Goal: Information Seeking & Learning: Check status

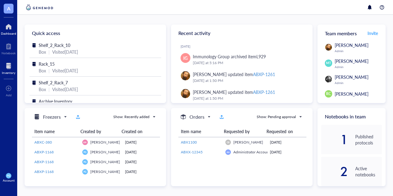
click at [9, 68] on div at bounding box center [9, 66] width 14 height 10
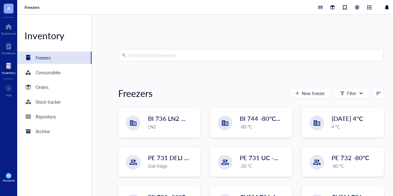
click at [176, 58] on input "search" at bounding box center [253, 55] width 253 height 12
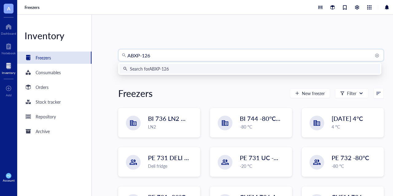
type input "ABXP-1260"
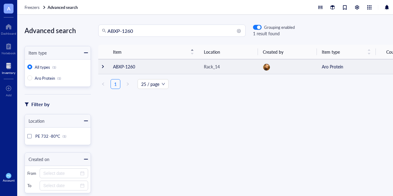
click at [103, 69] on td at bounding box center [103, 66] width 10 height 15
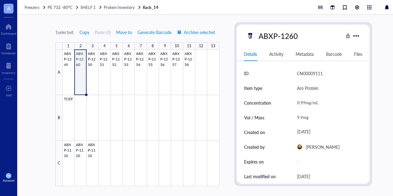
click at [148, 6] on link "Rack_14" at bounding box center [151, 8] width 17 height 6
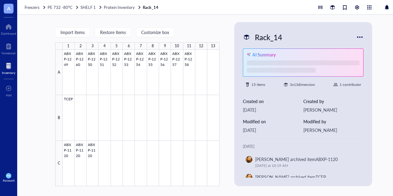
click at [6, 71] on div "Inventory" at bounding box center [9, 73] width 14 height 4
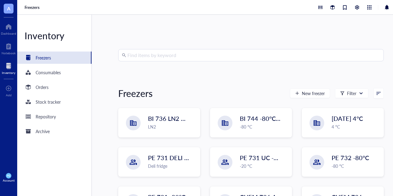
click at [134, 61] on input "search" at bounding box center [253, 55] width 253 height 12
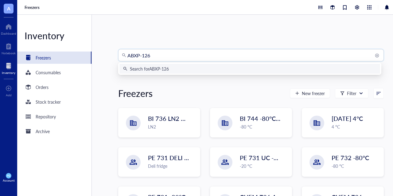
type input "ABXP-1261"
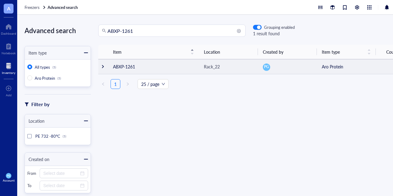
click at [103, 68] on div at bounding box center [103, 66] width 4 height 4
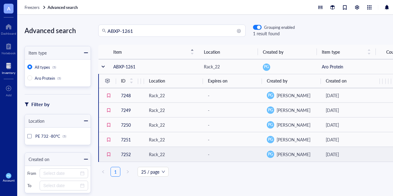
click at [126, 155] on td "7252" at bounding box center [127, 154] width 22 height 15
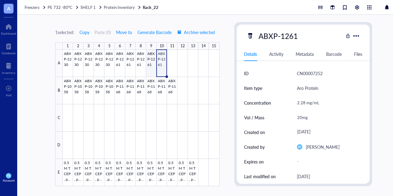
click at [151, 65] on div at bounding box center [141, 118] width 157 height 137
click at [142, 64] on div at bounding box center [141, 118] width 157 height 137
click at [128, 64] on div at bounding box center [141, 118] width 157 height 137
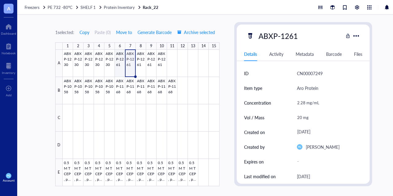
click at [120, 65] on div at bounding box center [141, 118] width 157 height 137
click at [110, 66] on div at bounding box center [141, 118] width 157 height 137
click at [117, 65] on div at bounding box center [141, 118] width 157 height 137
click at [129, 64] on div at bounding box center [141, 118] width 157 height 137
click at [140, 64] on div at bounding box center [141, 118] width 157 height 137
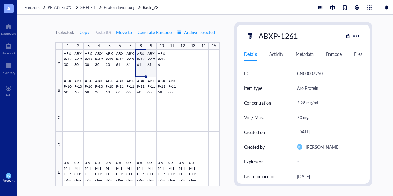
click at [154, 65] on div at bounding box center [141, 118] width 157 height 137
click at [160, 67] on div at bounding box center [141, 118] width 157 height 137
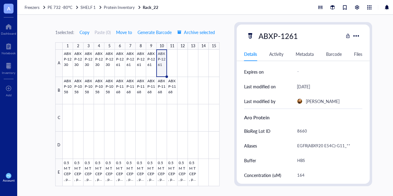
scroll to position [90, 0]
click at [147, 63] on div at bounding box center [141, 118] width 157 height 137
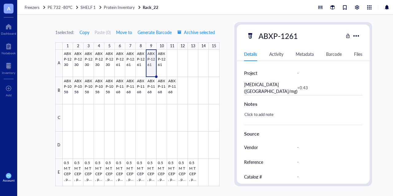
scroll to position [270, 0]
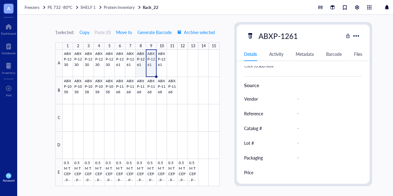
click at [138, 64] on div at bounding box center [141, 118] width 157 height 137
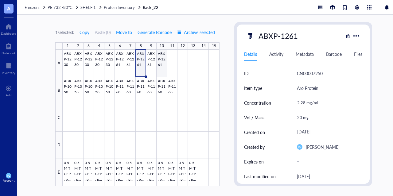
click at [160, 59] on div at bounding box center [141, 118] width 157 height 137
type textarea "Keep everyone on the same page…"
click at [185, 23] on div "1 selected: Copy Paste ( 0 ) Move to Generate Barcode Archive selected 1 2 3 4 …" at bounding box center [137, 104] width 164 height 164
click at [7, 8] on span "A" at bounding box center [8, 9] width 3 height 8
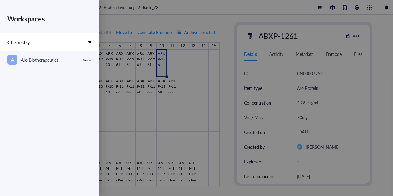
click at [110, 17] on div at bounding box center [196, 98] width 393 height 196
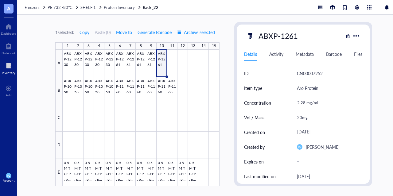
click at [9, 66] on div at bounding box center [9, 66] width 14 height 10
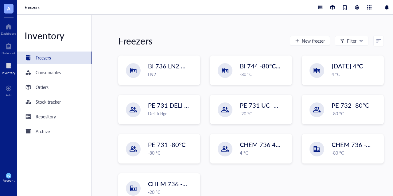
scroll to position [69, 0]
